Goal: Transaction & Acquisition: Purchase product/service

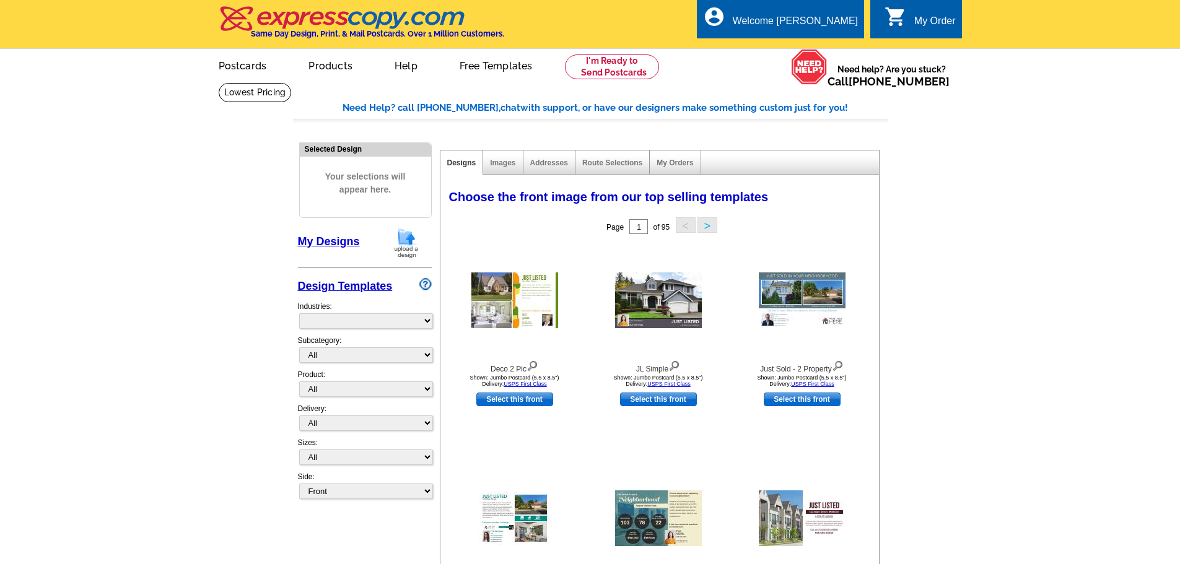
select select "785"
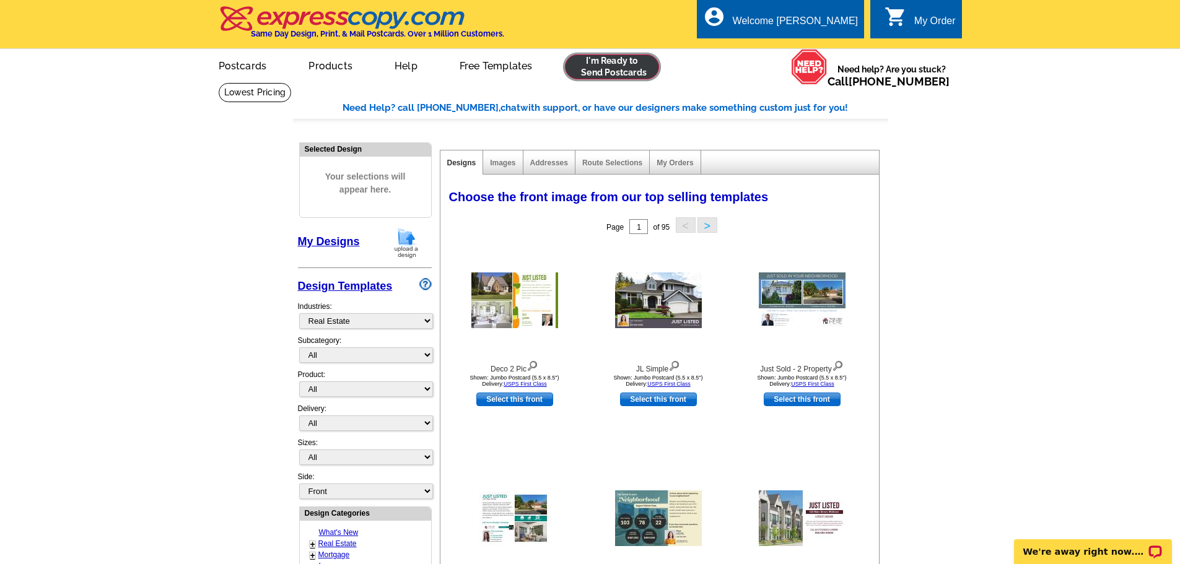
click at [595, 61] on link at bounding box center [612, 67] width 95 height 25
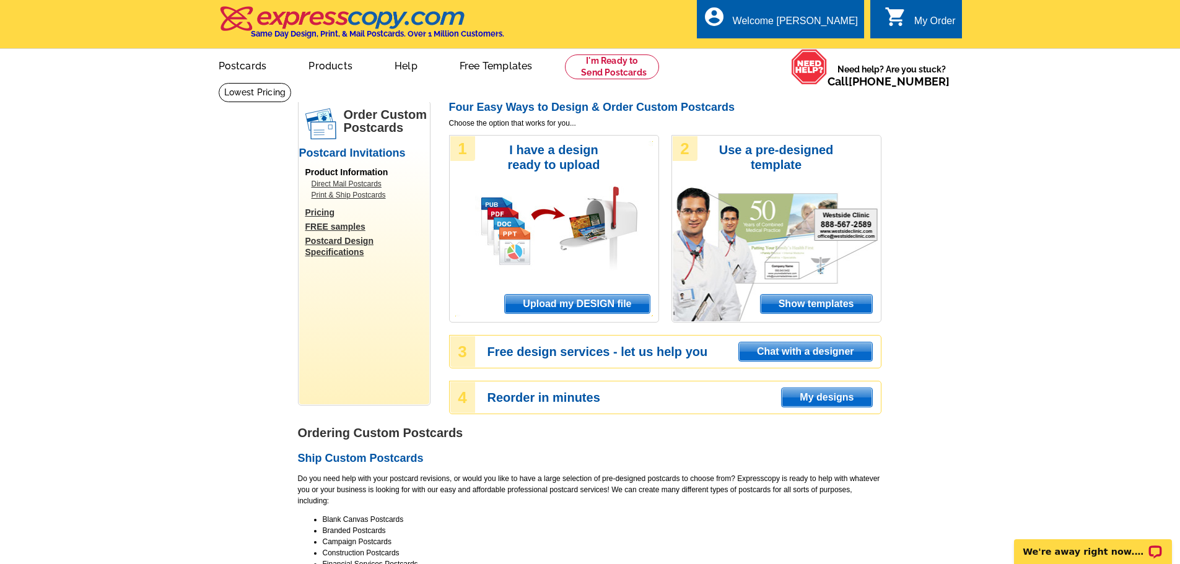
click at [577, 299] on span "Upload my DESIGN file" at bounding box center [577, 304] width 144 height 19
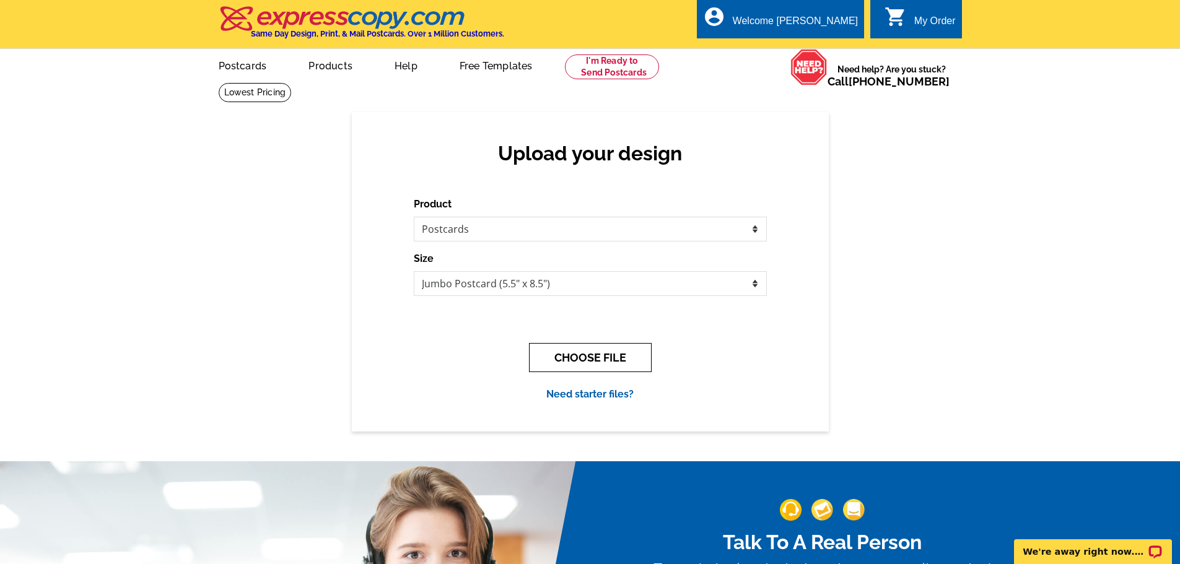
click at [616, 359] on button "CHOOSE FILE" at bounding box center [590, 357] width 123 height 29
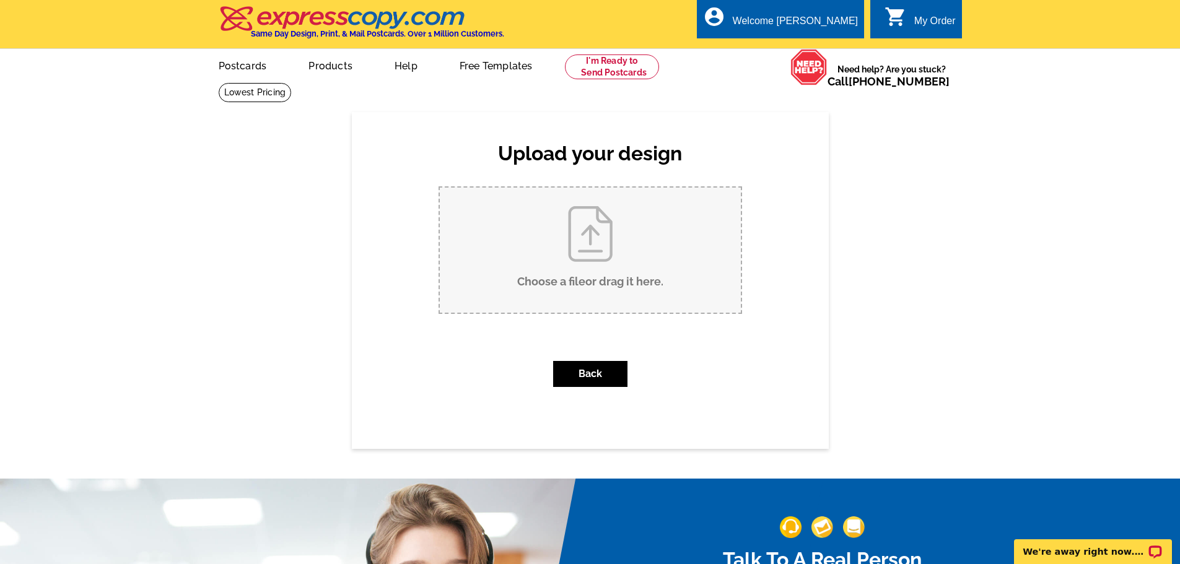
click at [611, 259] on input "Choose a file or drag it here ." at bounding box center [590, 250] width 301 height 125
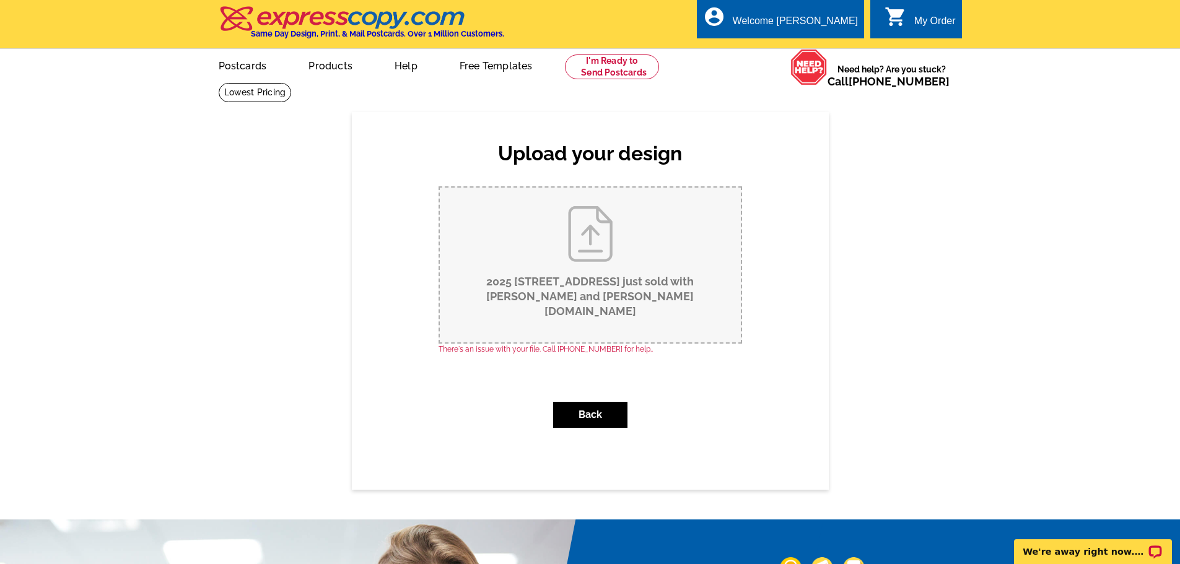
click at [589, 268] on input "2025 10 blue ridge road just sold with Al and Ursula.pub" at bounding box center [590, 265] width 301 height 155
click at [595, 402] on button "Back" at bounding box center [590, 415] width 74 height 26
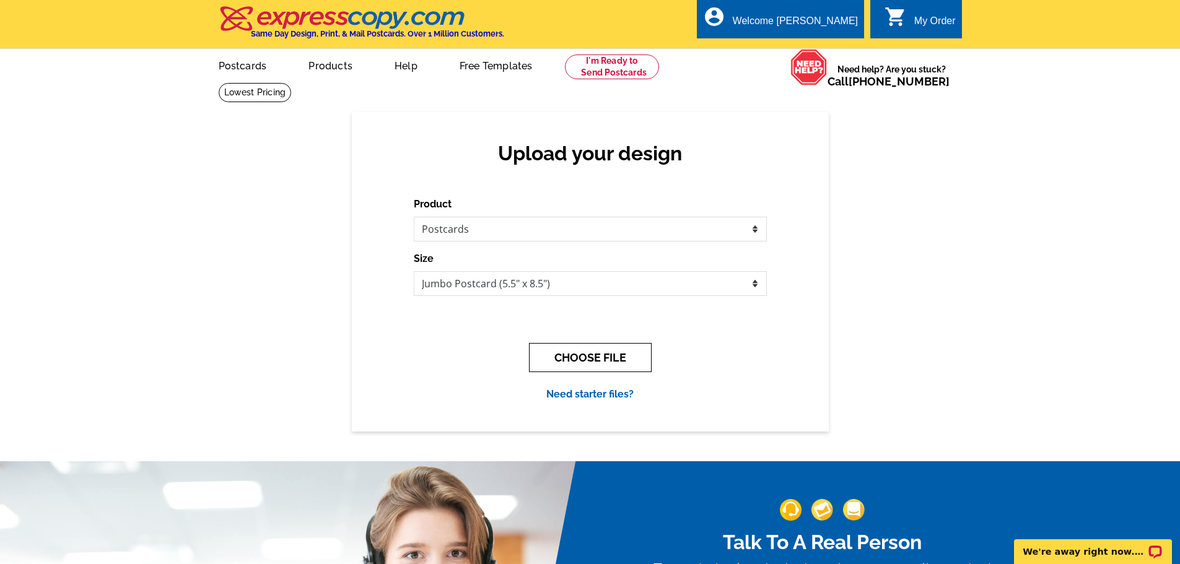
click at [625, 361] on button "CHOOSE FILE" at bounding box center [590, 357] width 123 height 29
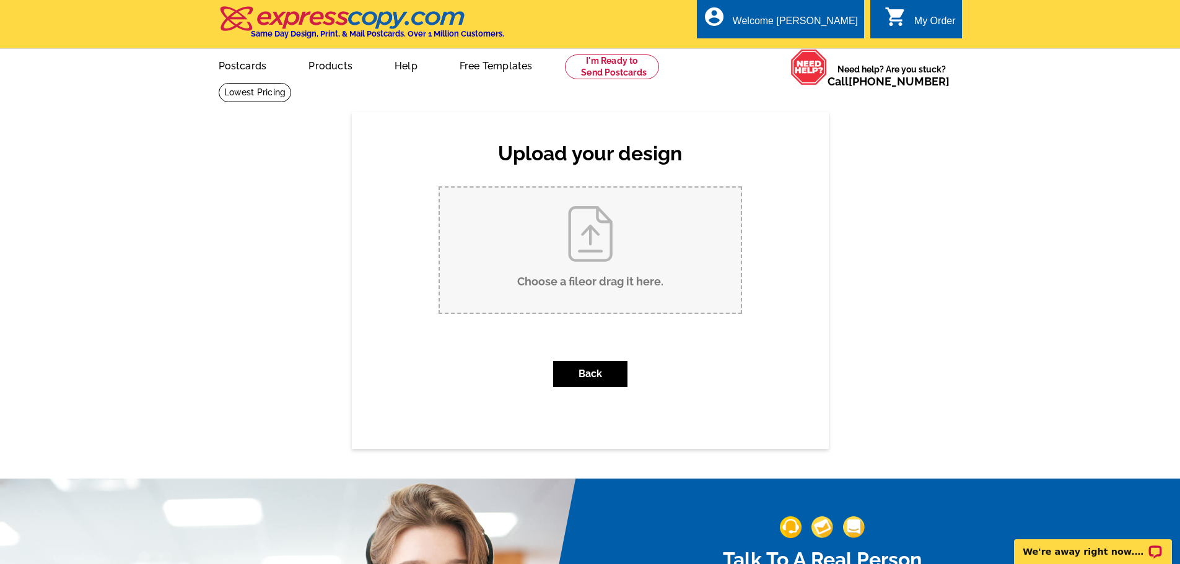
click at [600, 262] on input "Choose a file or drag it here ." at bounding box center [590, 250] width 301 height 125
type input "C:\fakepath\2025 10 blue ridge road just sold with Al and Ursula.pub"
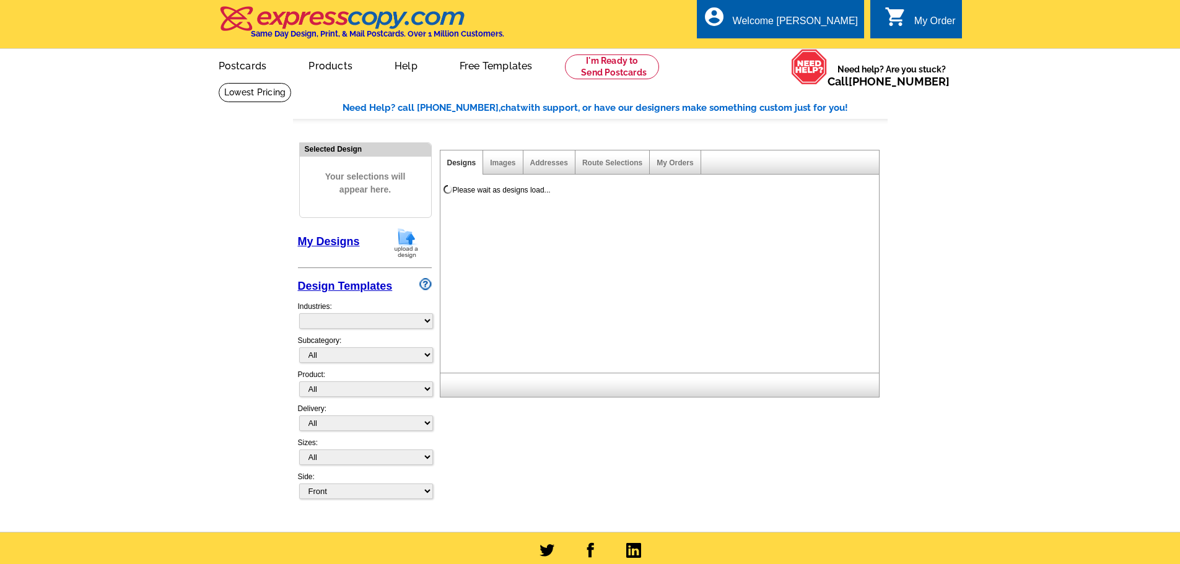
select select "785"
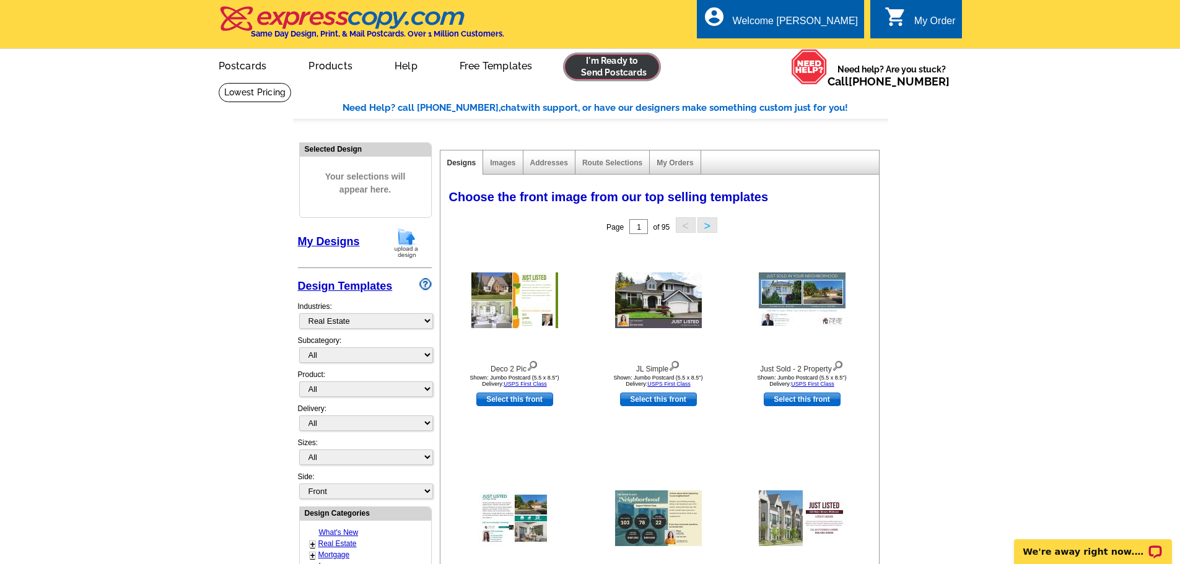
click at [598, 72] on link at bounding box center [612, 67] width 95 height 25
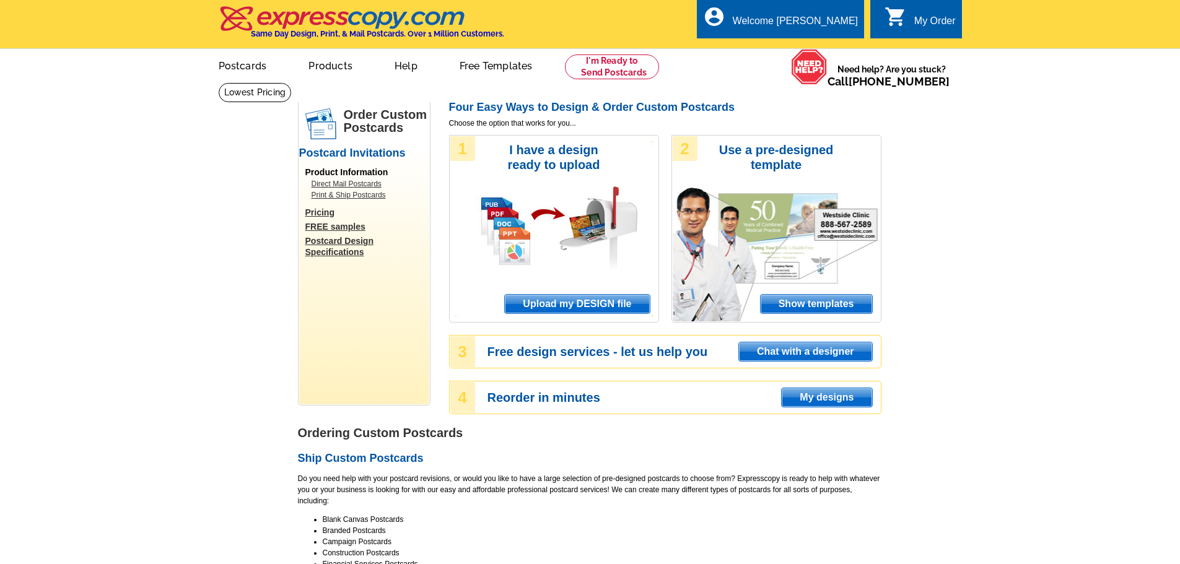
click at [598, 304] on span "Upload my DESIGN file" at bounding box center [577, 304] width 144 height 19
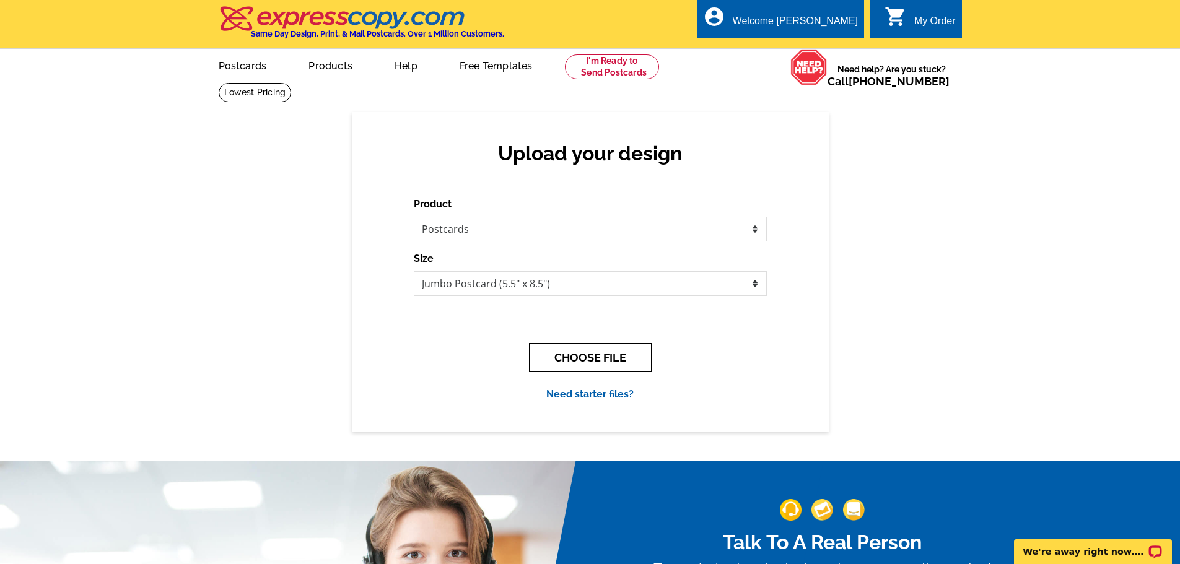
click at [576, 351] on button "CHOOSE FILE" at bounding box center [590, 357] width 123 height 29
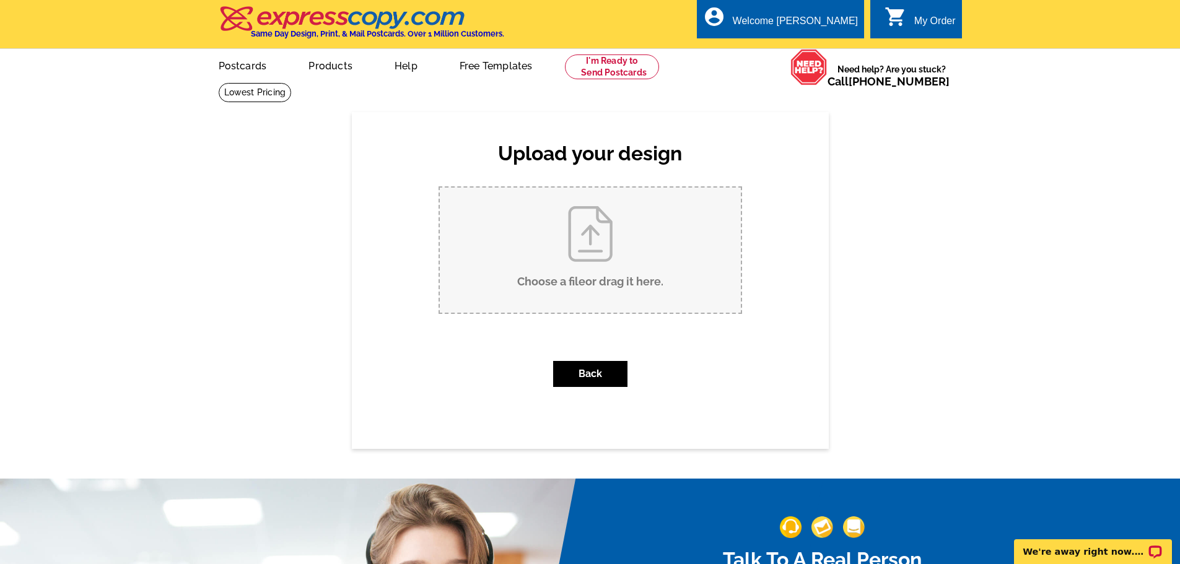
click at [586, 229] on input "Choose a file or drag it here ." at bounding box center [590, 250] width 301 height 125
type input "C:\fakepath\2025 10 blue ridge road just sold with Al and Ursula.pub"
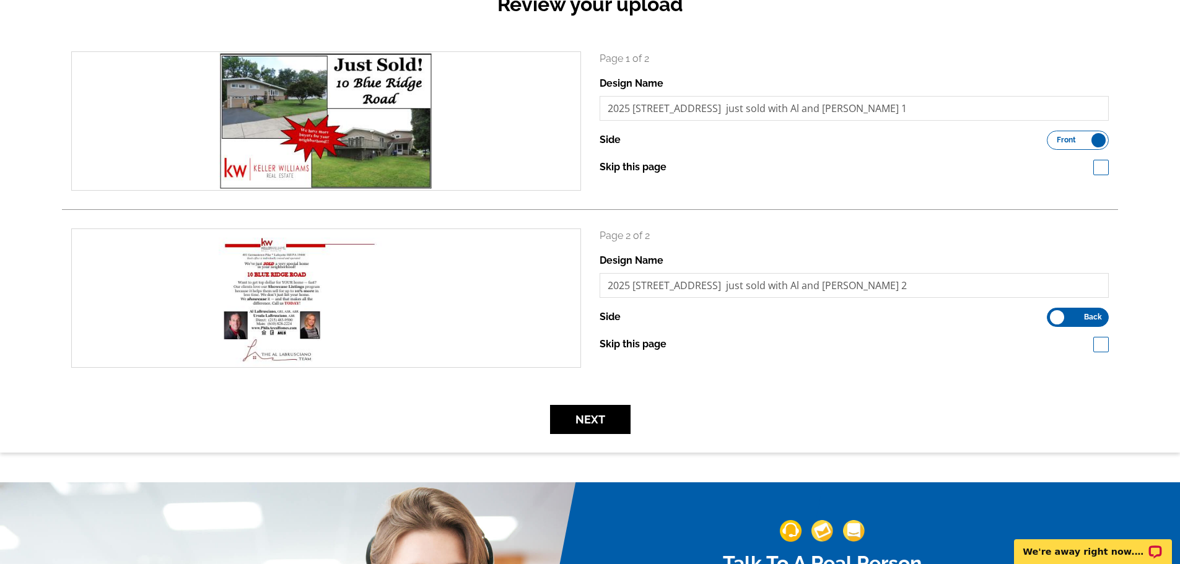
scroll to position [248, 0]
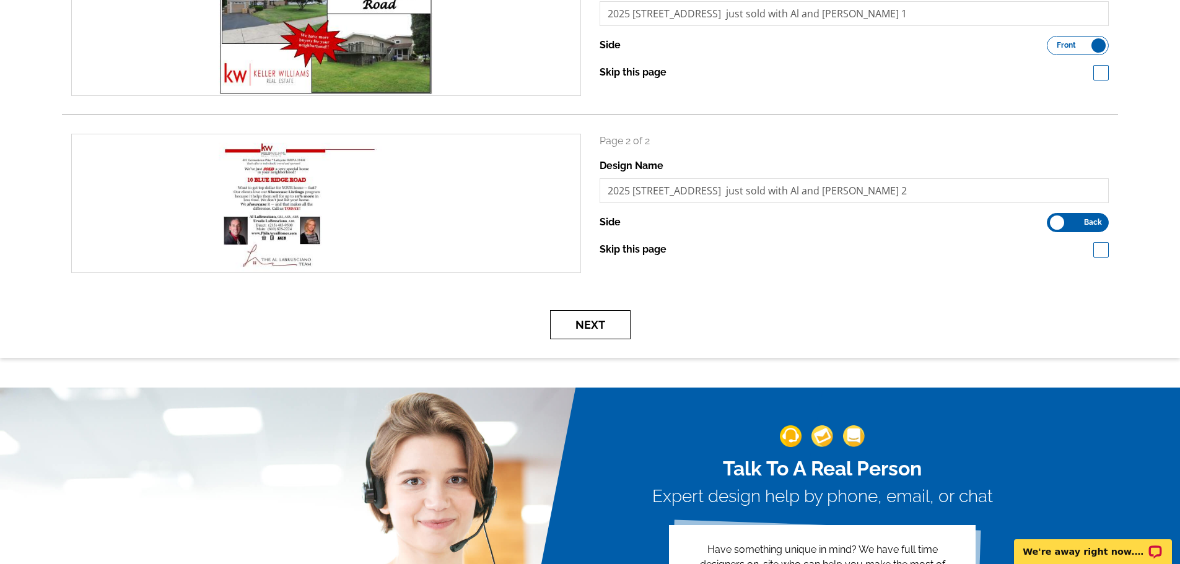
click at [579, 329] on button "Next" at bounding box center [590, 324] width 81 height 29
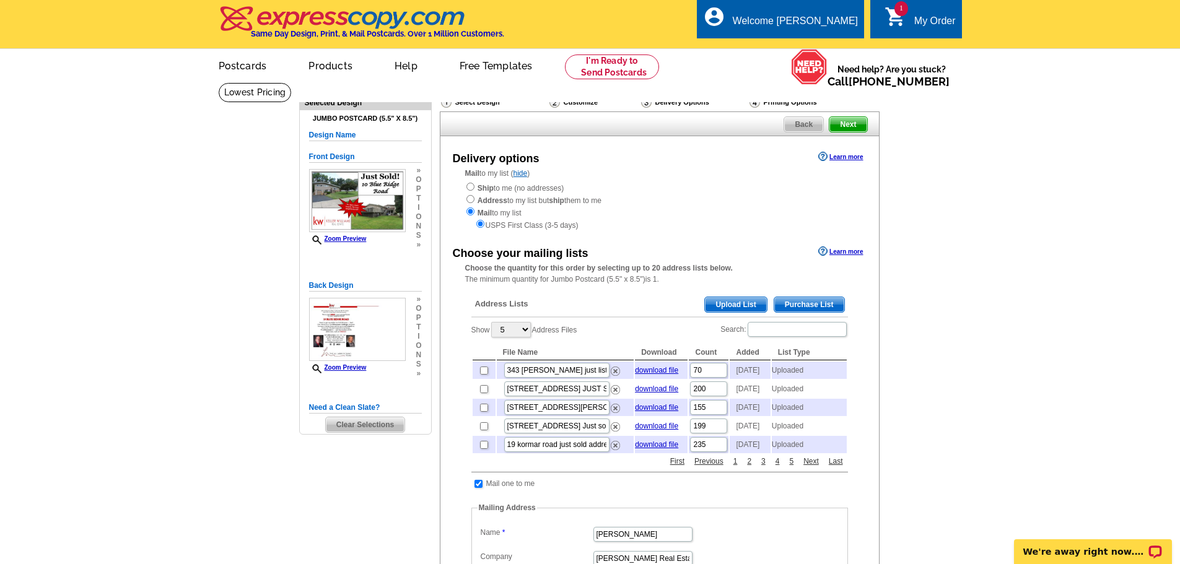
click at [726, 304] on span "Upload List" at bounding box center [735, 304] width 61 height 15
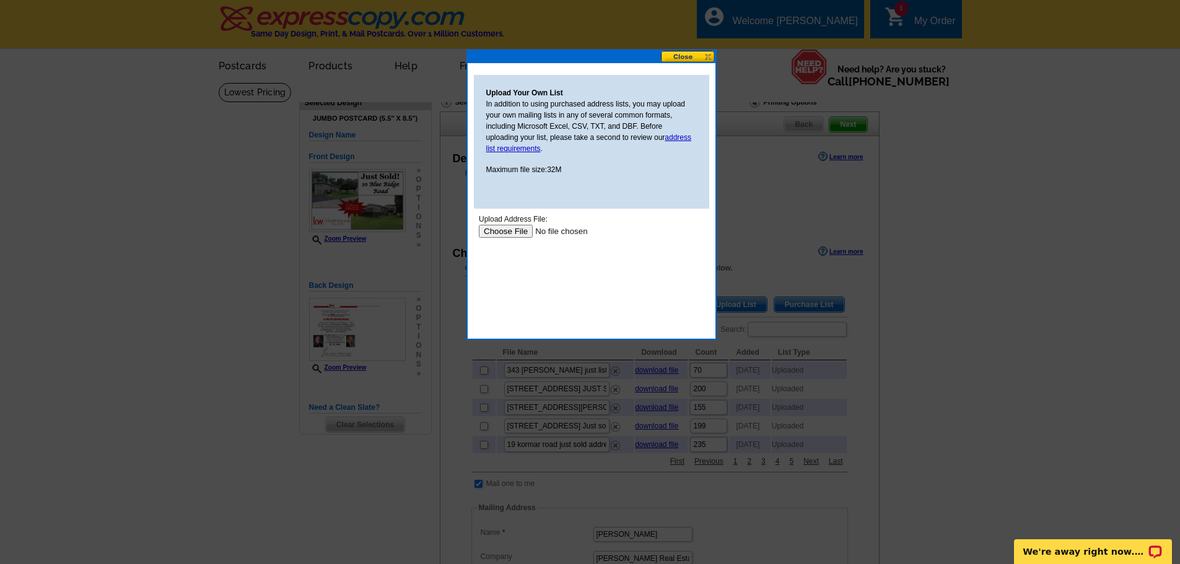
click at [519, 229] on input "file" at bounding box center [556, 231] width 157 height 13
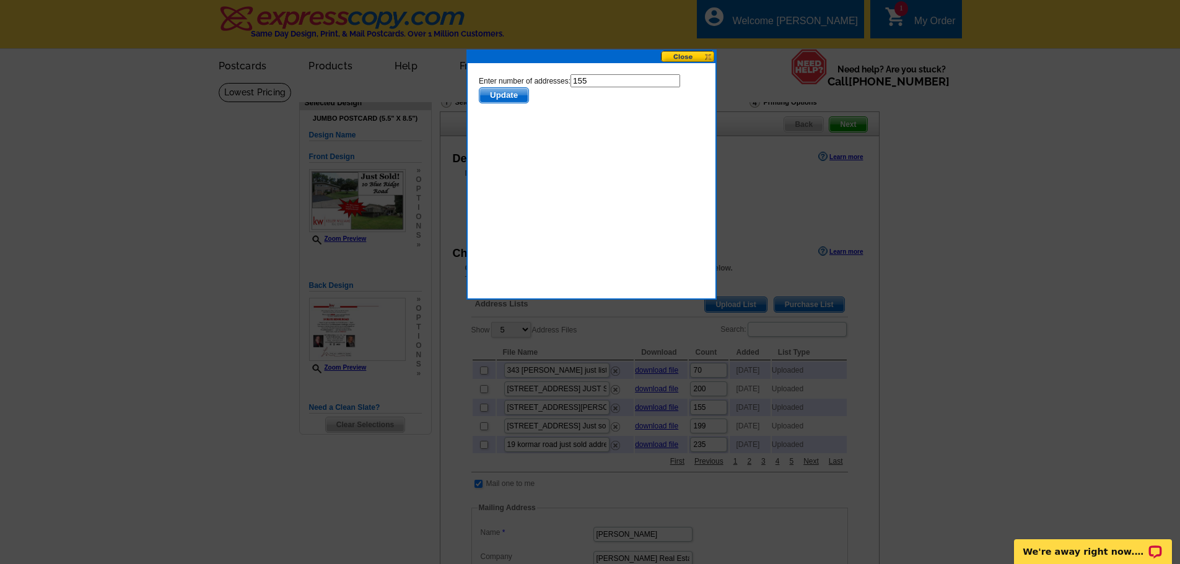
click at [520, 95] on span "Update" at bounding box center [503, 95] width 49 height 15
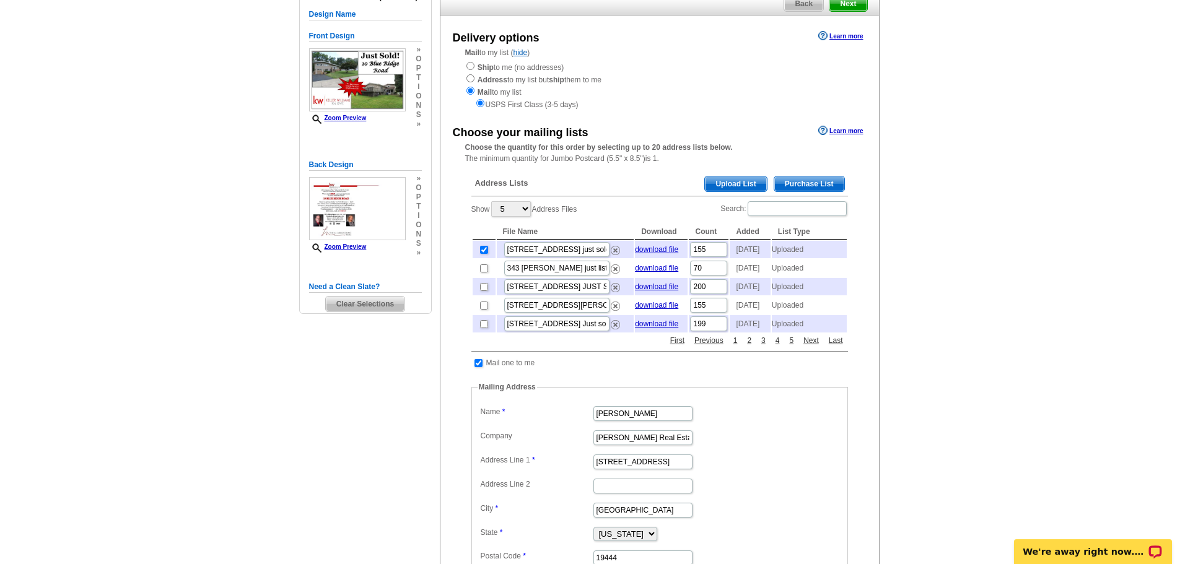
scroll to position [124, 0]
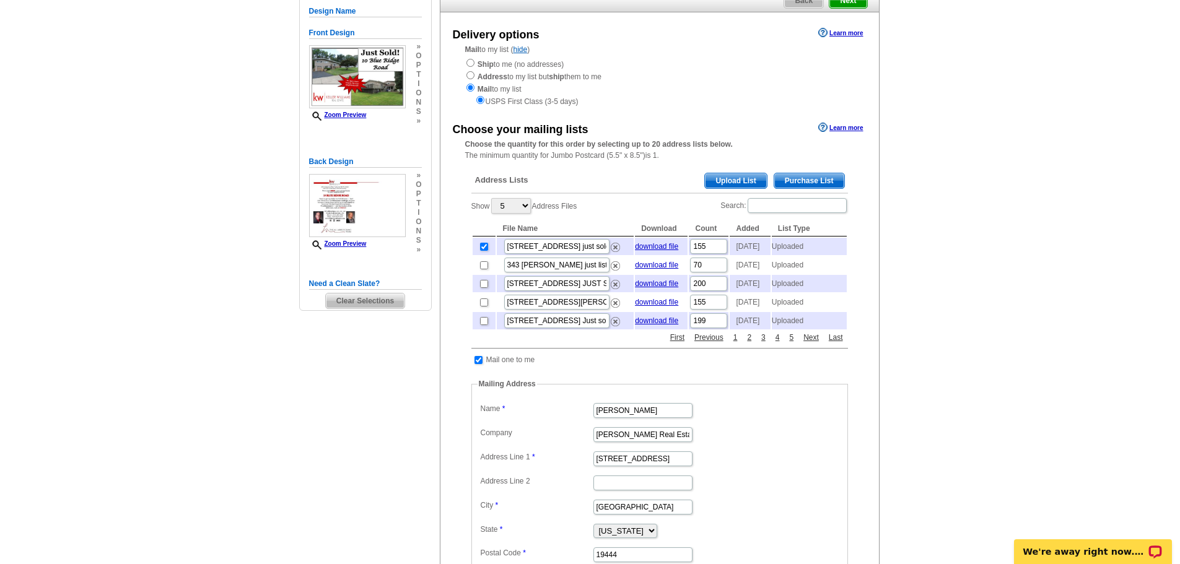
click at [483, 366] on td at bounding box center [479, 360] width 12 height 12
click at [481, 364] on input "checkbox" at bounding box center [479, 360] width 8 height 8
checkbox input "false"
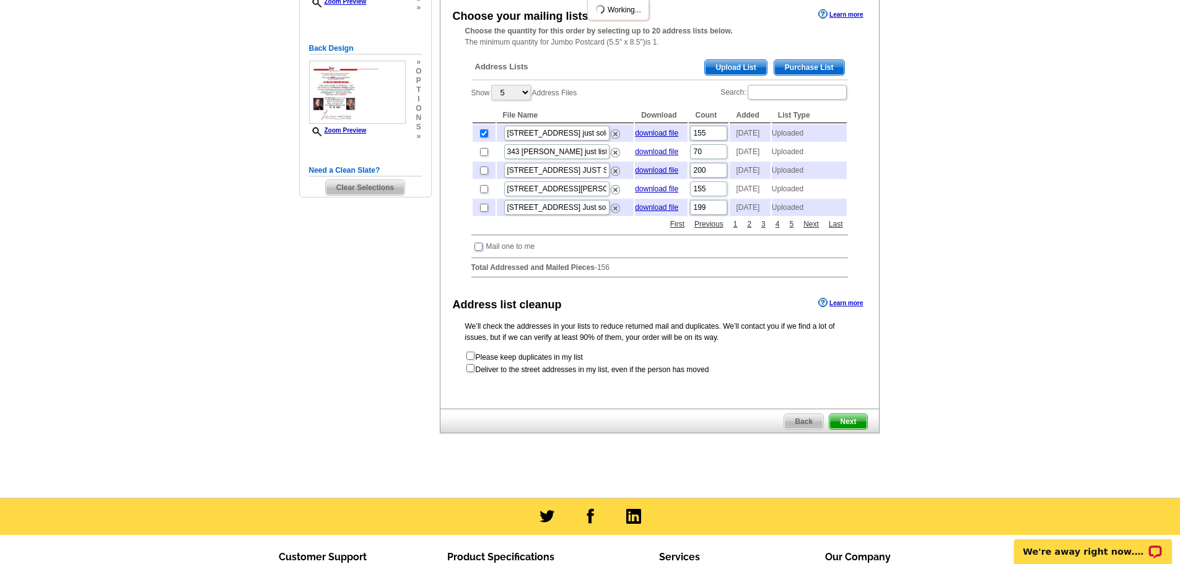
scroll to position [372, 0]
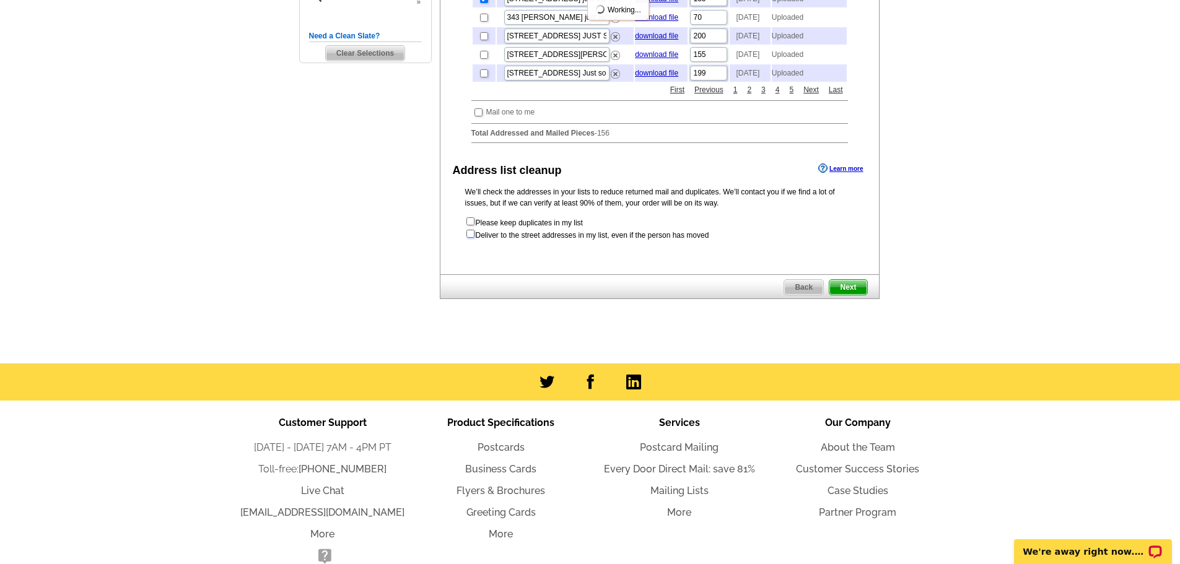
click at [471, 238] on input "checkbox" at bounding box center [471, 234] width 8 height 8
checkbox input "true"
radio input "true"
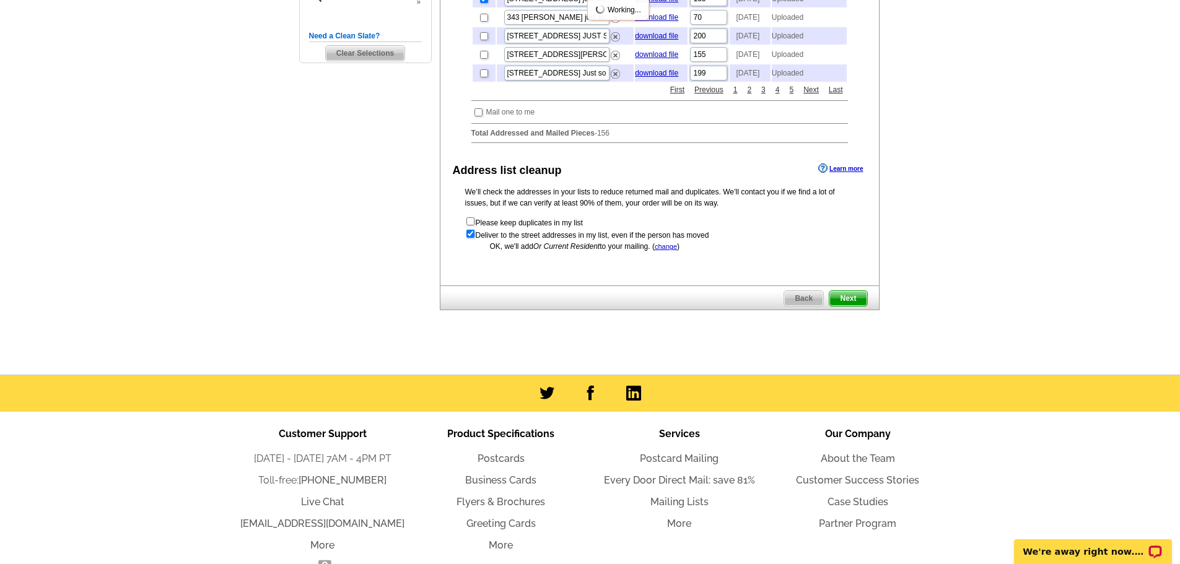
scroll to position [0, 0]
click at [841, 306] on span "Next" at bounding box center [848, 298] width 37 height 15
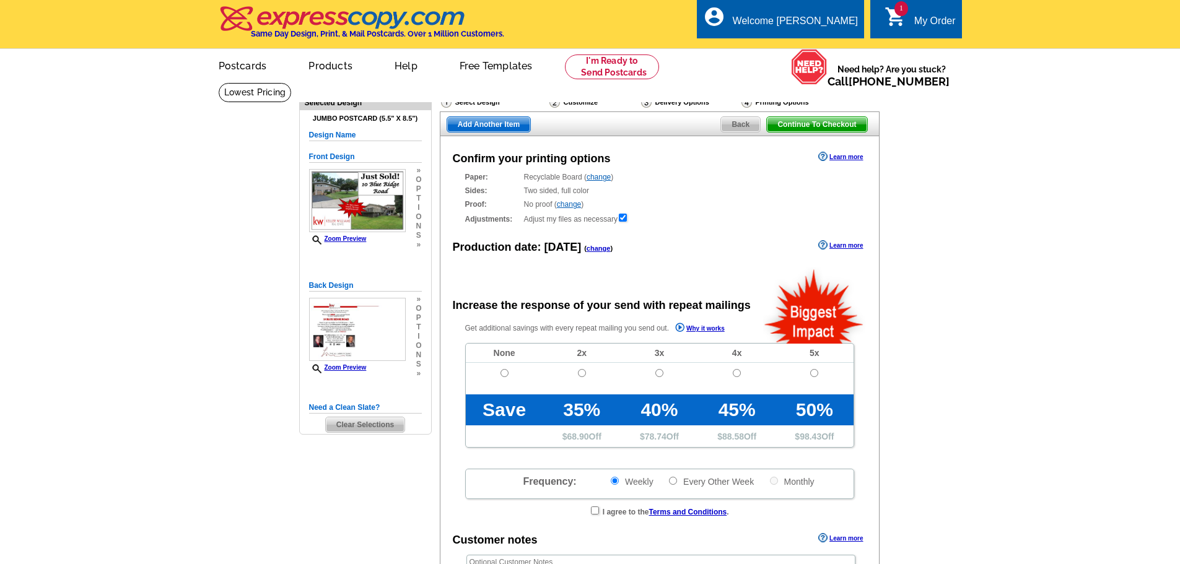
radio input "false"
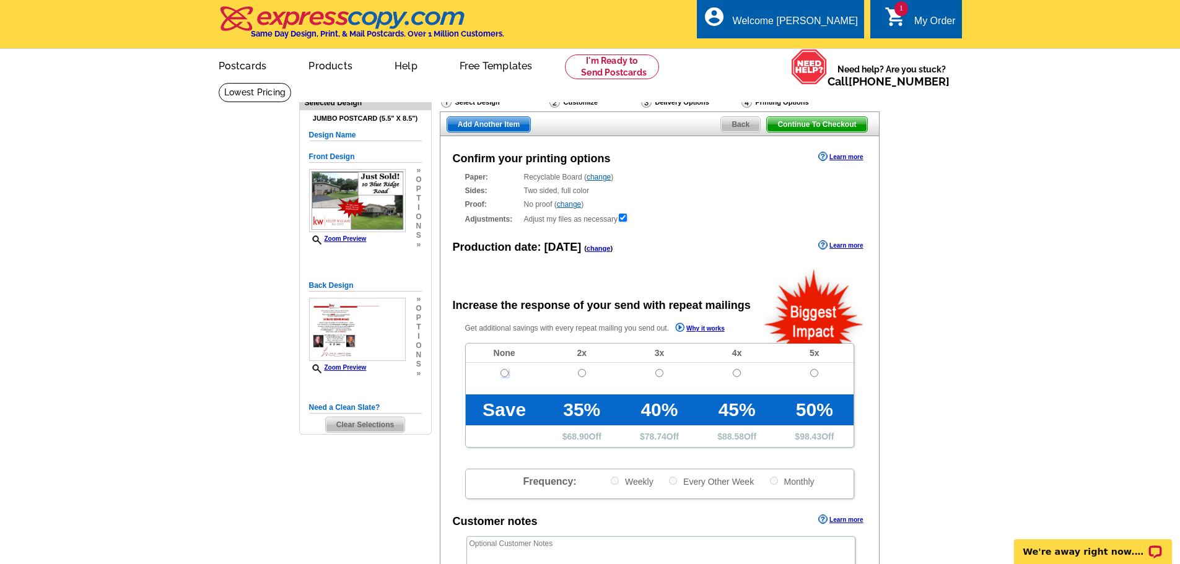
click at [507, 376] on input "radio" at bounding box center [505, 373] width 8 height 8
radio input "true"
click at [831, 122] on span "Continue To Checkout" at bounding box center [817, 124] width 100 height 15
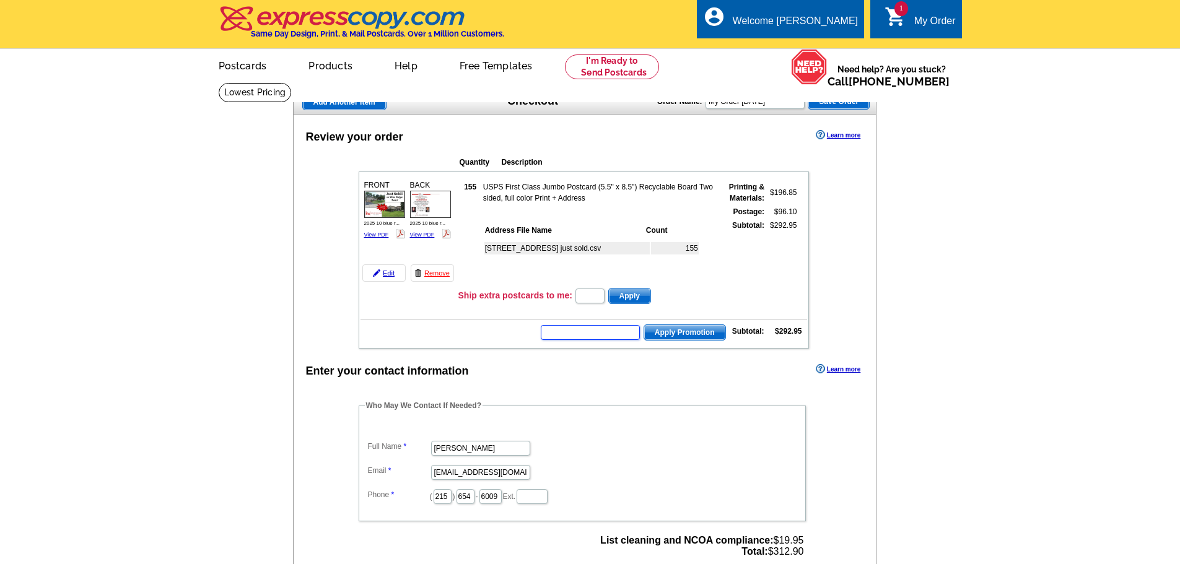
click at [622, 330] on input "text" at bounding box center [590, 332] width 99 height 15
type input "HURRY40"
click at [679, 329] on span "Apply Promotion" at bounding box center [684, 332] width 81 height 15
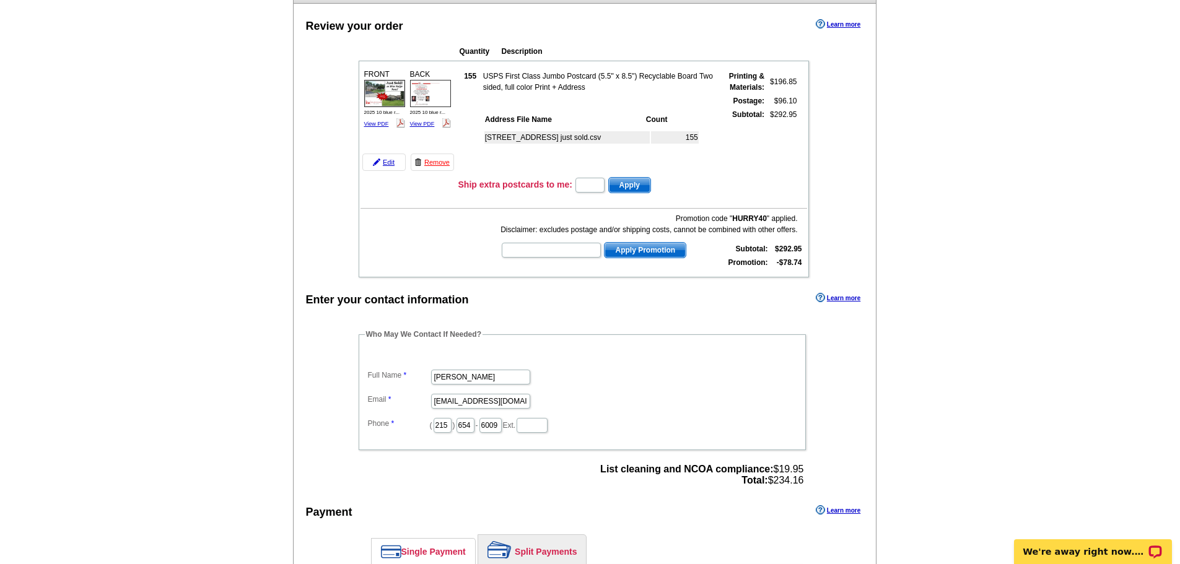
scroll to position [248, 0]
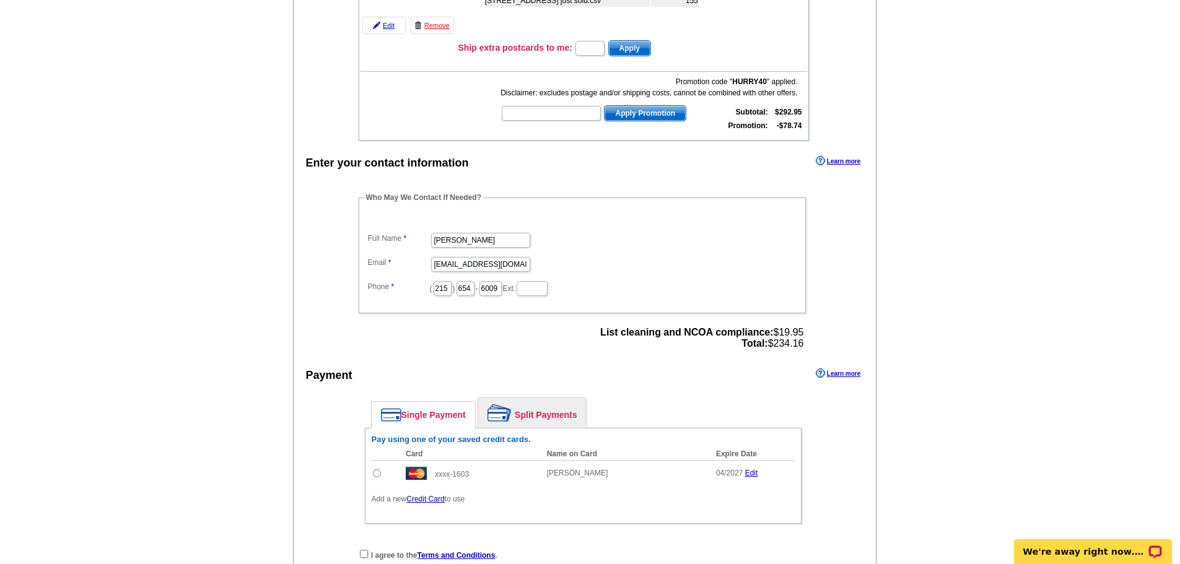
click at [381, 478] on td at bounding box center [386, 473] width 29 height 26
click at [376, 474] on input "radio" at bounding box center [377, 474] width 8 height 8
radio input "true"
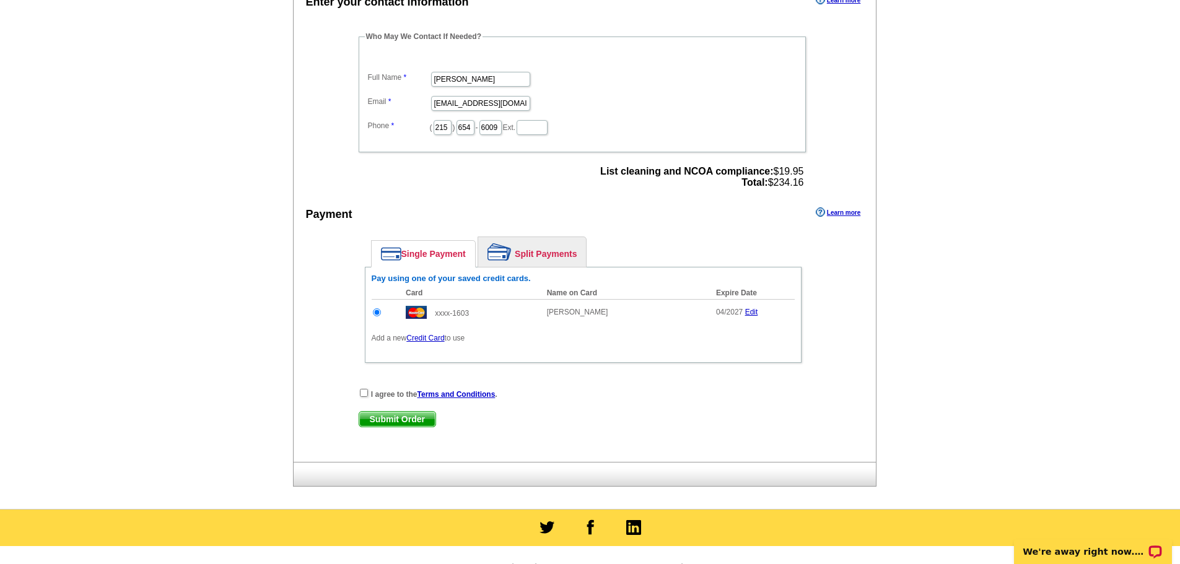
scroll to position [434, 0]
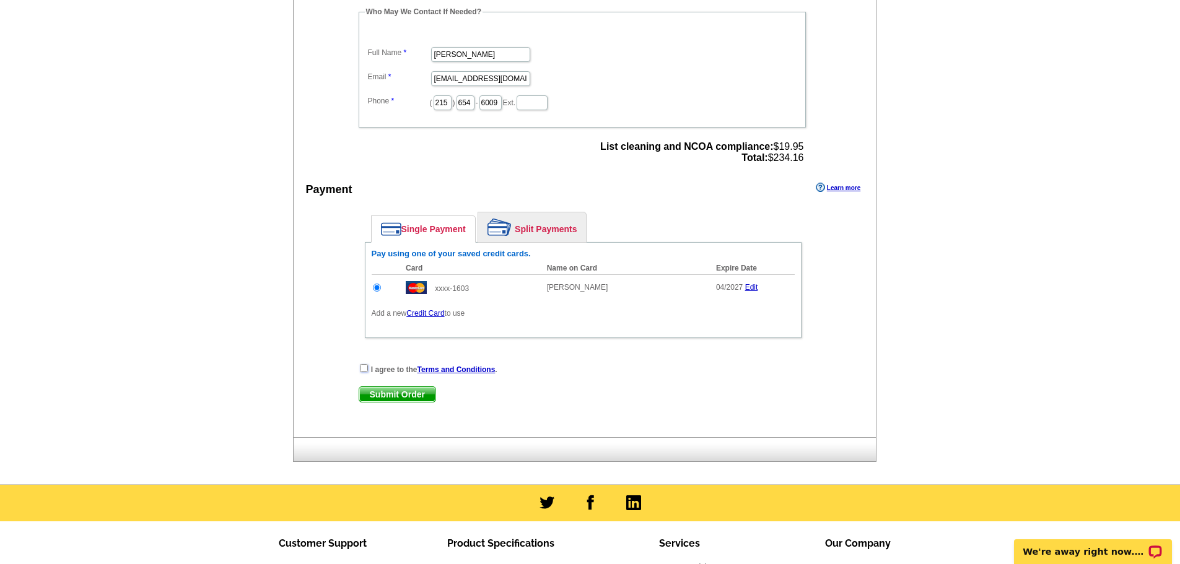
click at [362, 368] on input "checkbox" at bounding box center [364, 368] width 8 height 8
checkbox input "true"
click at [382, 397] on span "Submit Order" at bounding box center [397, 394] width 76 height 15
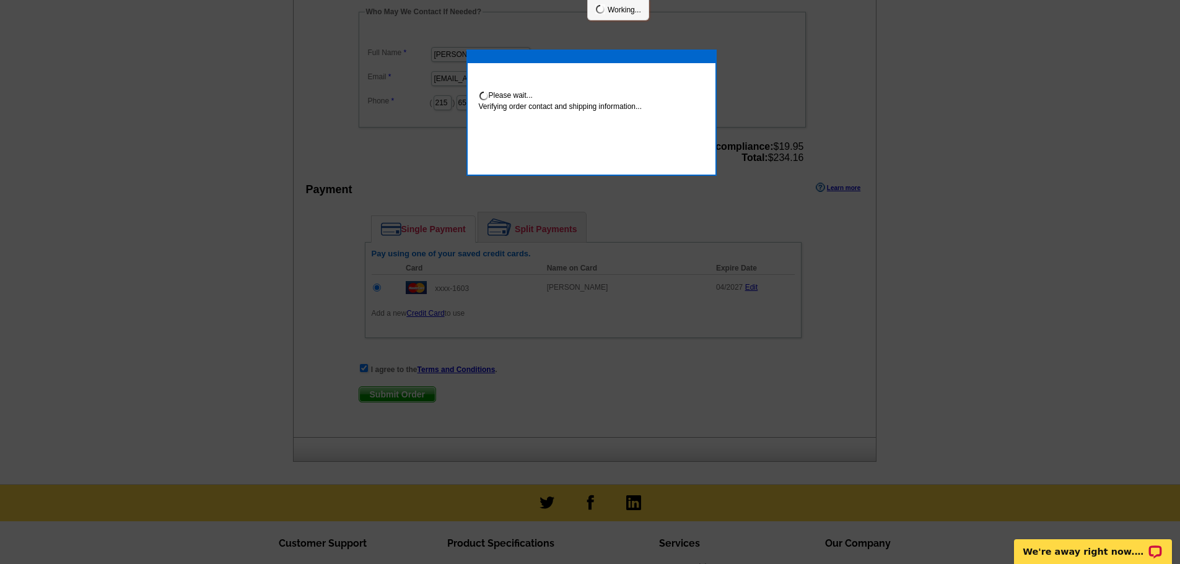
scroll to position [429, 0]
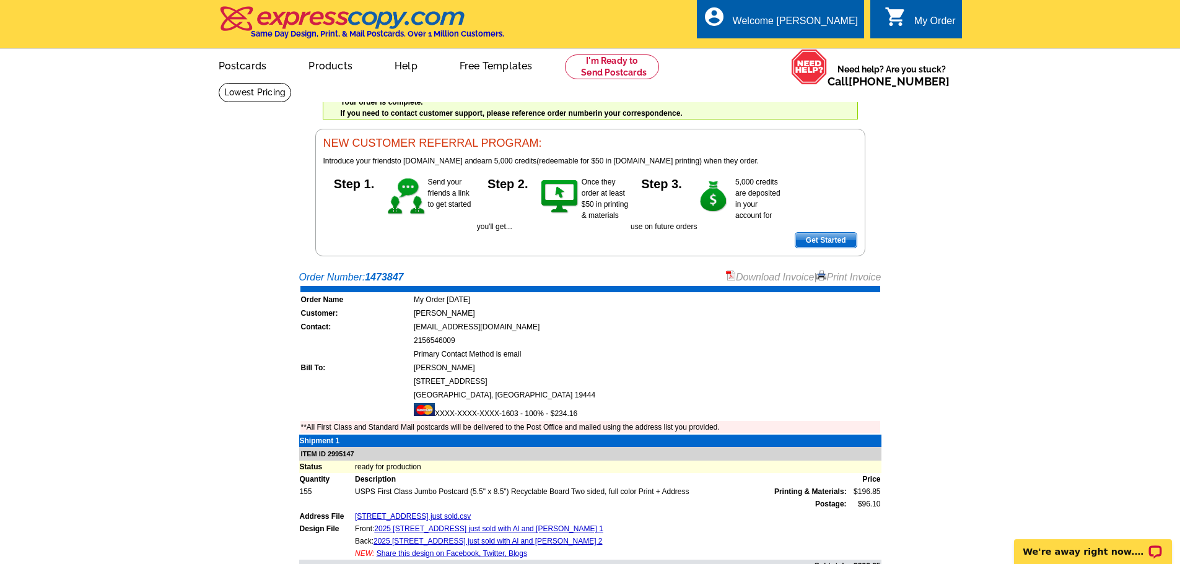
click at [747, 275] on link "Download Invoice" at bounding box center [770, 277] width 88 height 11
